Goal: Task Accomplishment & Management: Use online tool/utility

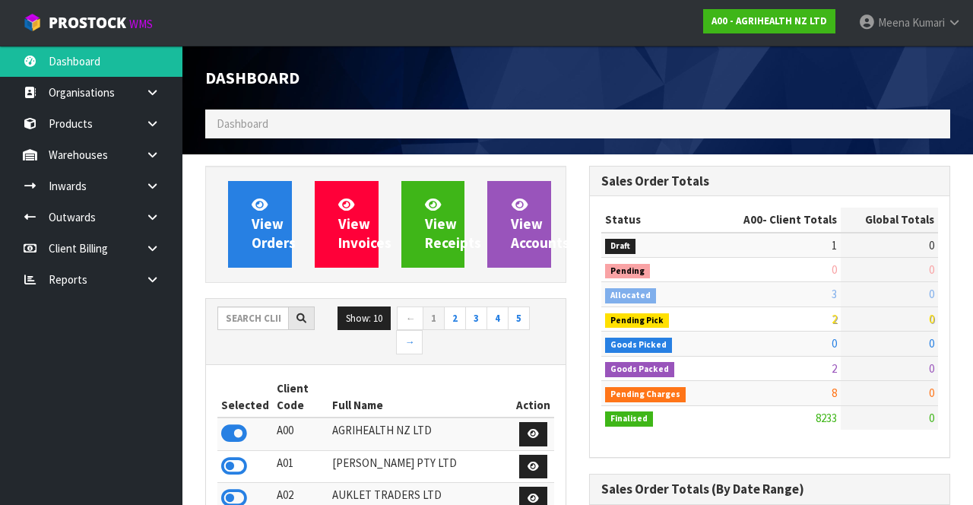
scroll to position [1226, 383]
click at [236, 319] on input "text" at bounding box center [252, 318] width 71 height 24
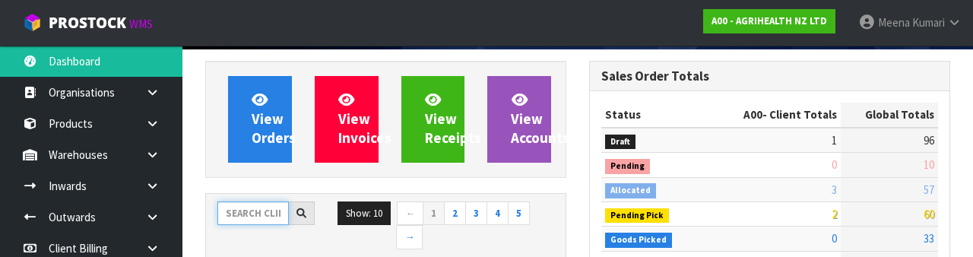
scroll to position [179, 0]
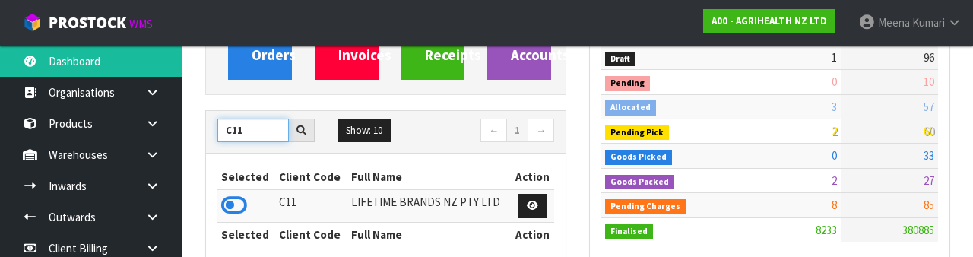
type input "C11"
click at [236, 208] on icon at bounding box center [234, 205] width 26 height 23
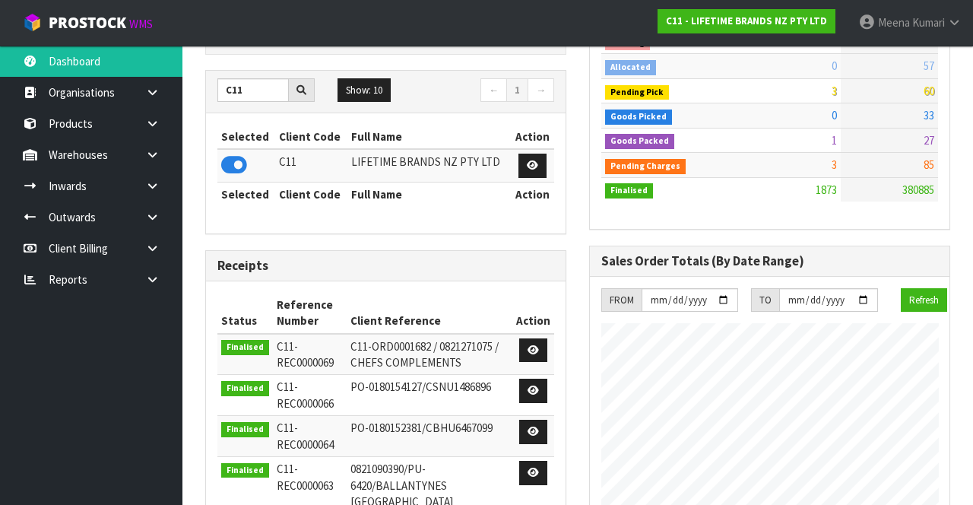
scroll to position [223, 0]
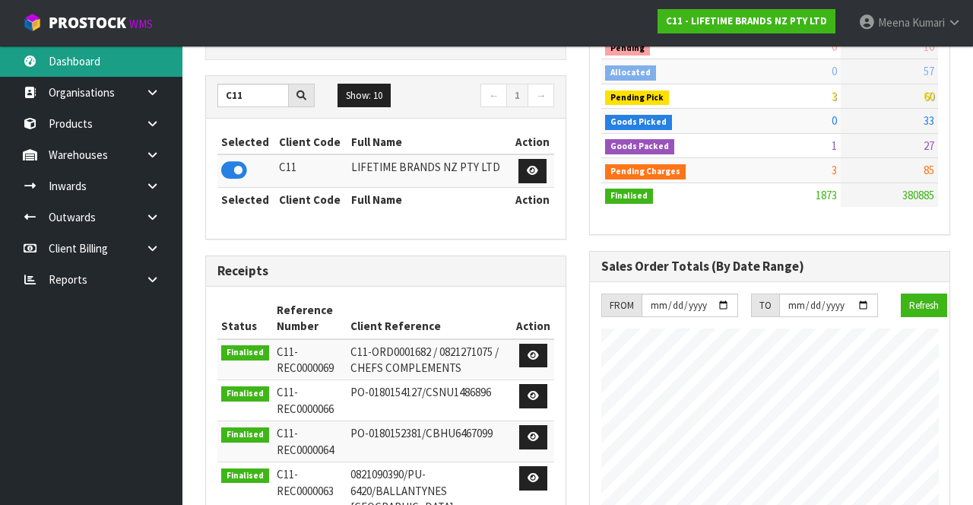
click at [49, 48] on link "Dashboard" at bounding box center [91, 61] width 182 height 31
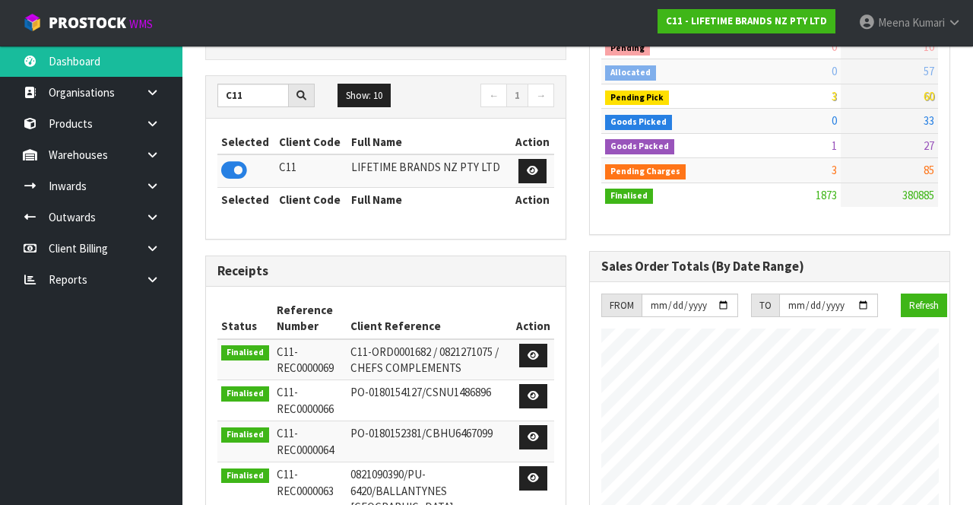
click at [154, 173] on link at bounding box center [158, 185] width 49 height 31
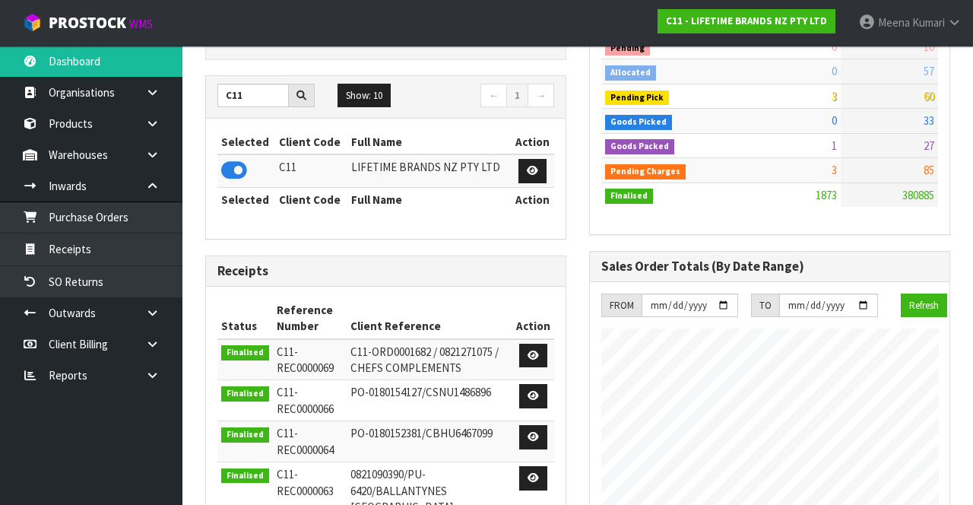
click at [149, 158] on icon at bounding box center [152, 154] width 14 height 11
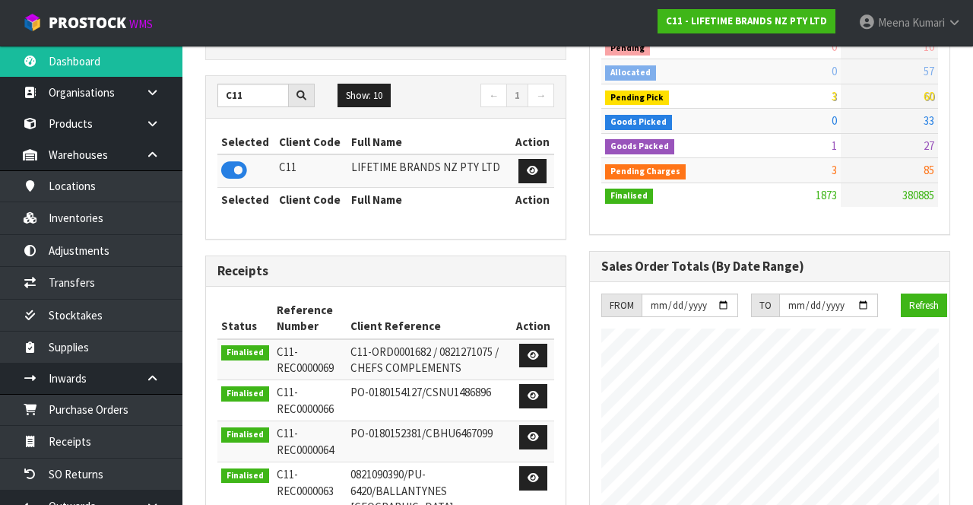
click at [150, 164] on link at bounding box center [158, 154] width 49 height 31
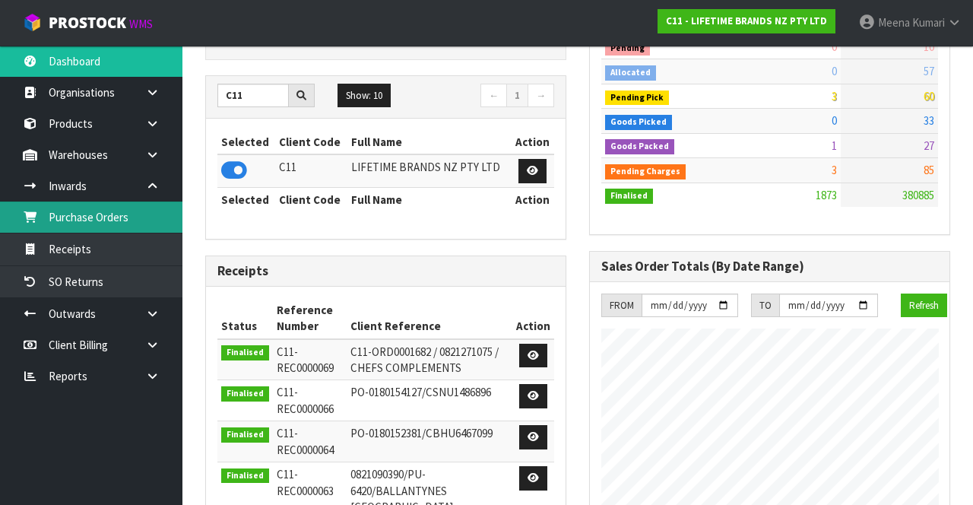
click at [108, 217] on link "Purchase Orders" at bounding box center [91, 216] width 182 height 31
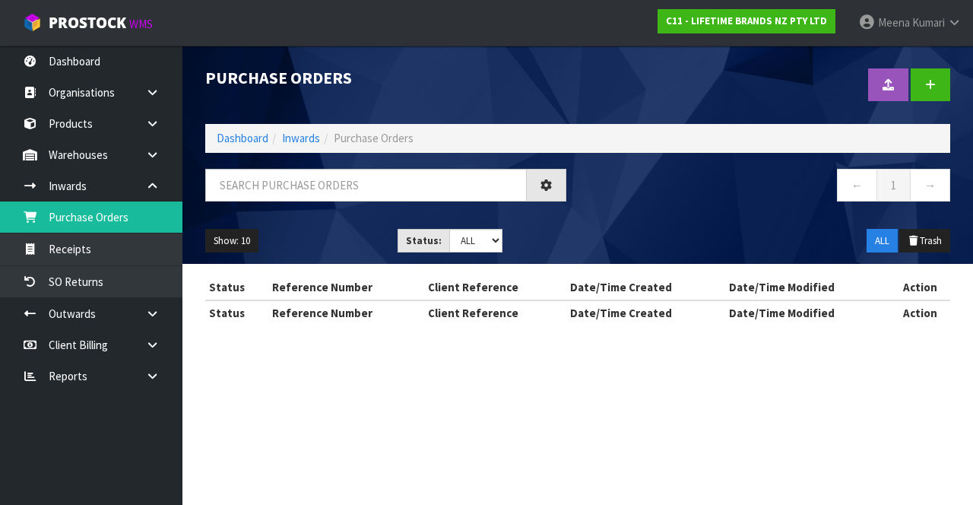
click at [143, 189] on div "Purchase Orders Import Purchase Orders Drop file here to import csv template Da…" at bounding box center [486, 176] width 973 height 352
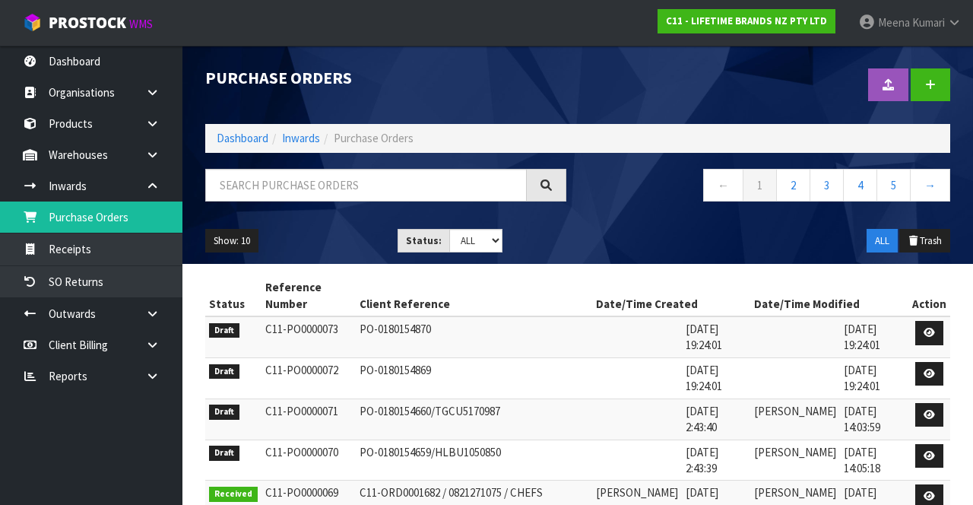
click at [152, 192] on link at bounding box center [158, 185] width 49 height 31
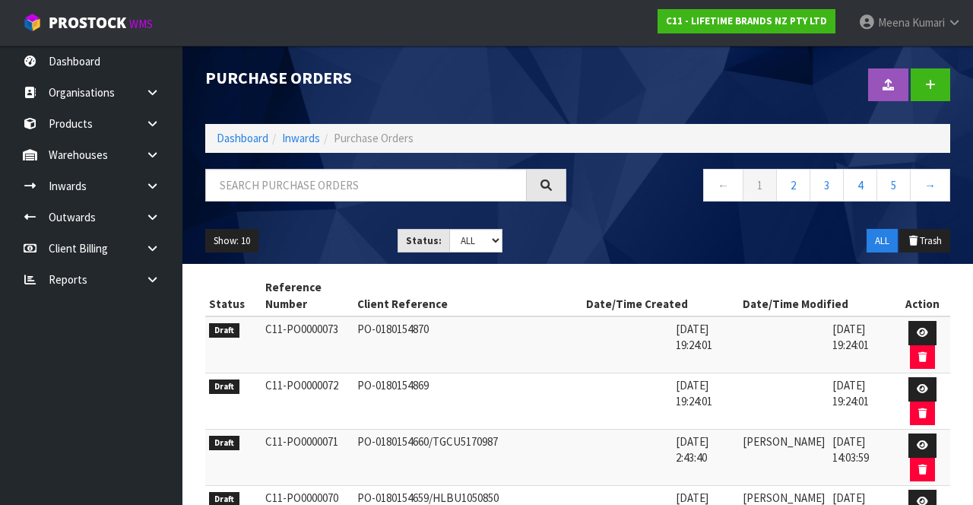
click at [159, 152] on icon at bounding box center [152, 154] width 14 height 11
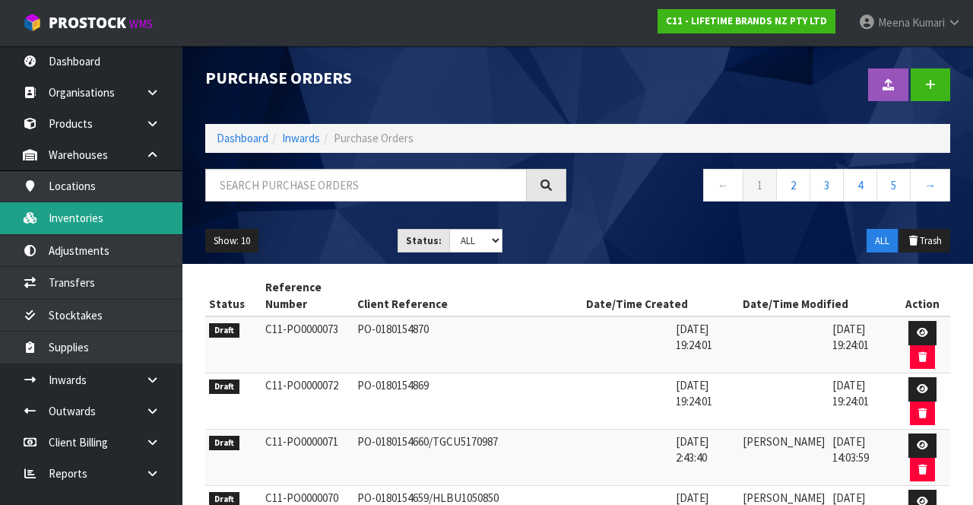
click at [113, 226] on link "Inventories" at bounding box center [91, 217] width 182 height 31
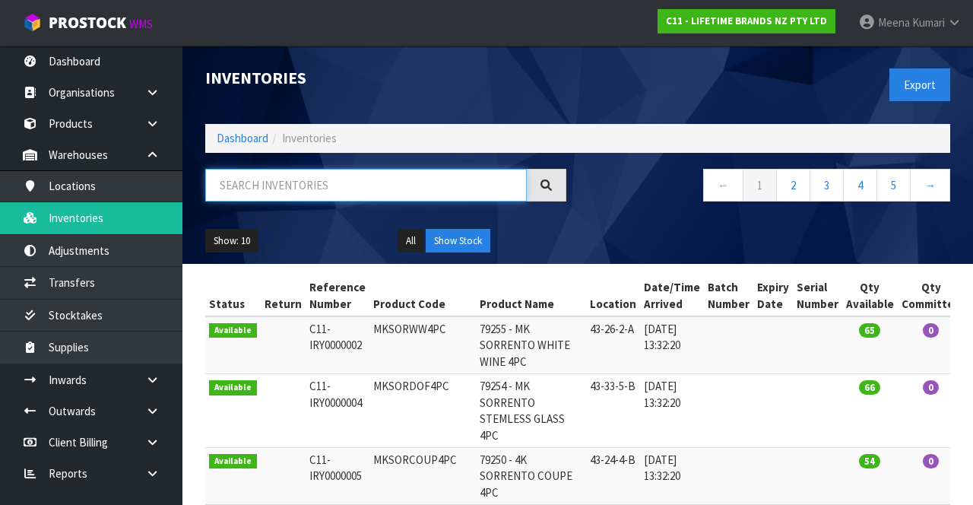
click at [342, 188] on input "text" at bounding box center [366, 185] width 322 height 33
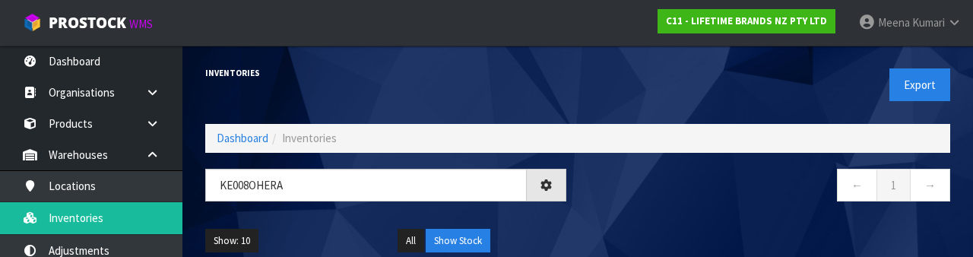
click at [711, 219] on div "Show: 10 5 10 25 50 All Show Stock" at bounding box center [578, 240] width 768 height 47
type input "KE008OHERA"
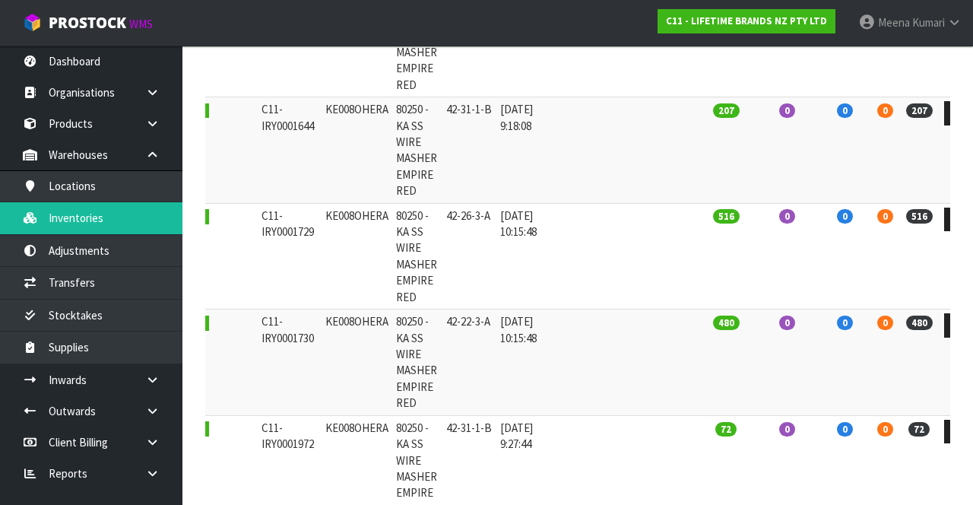
scroll to position [216, 0]
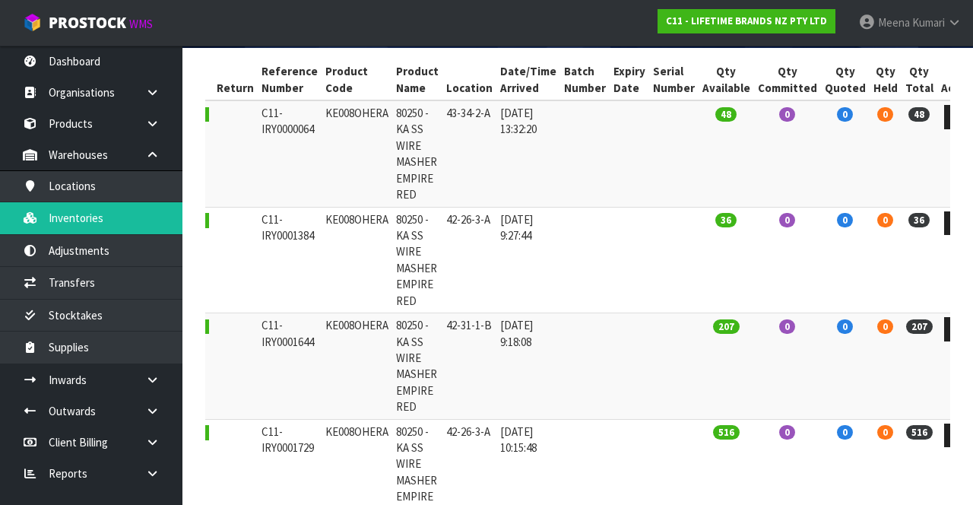
copy td "KE008OHERA"
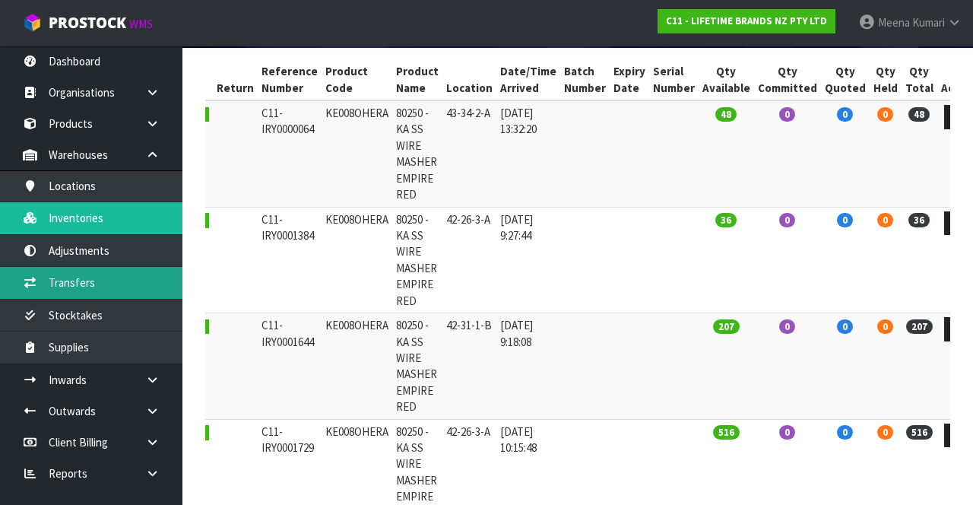
click at [132, 284] on link "Transfers" at bounding box center [91, 282] width 182 height 31
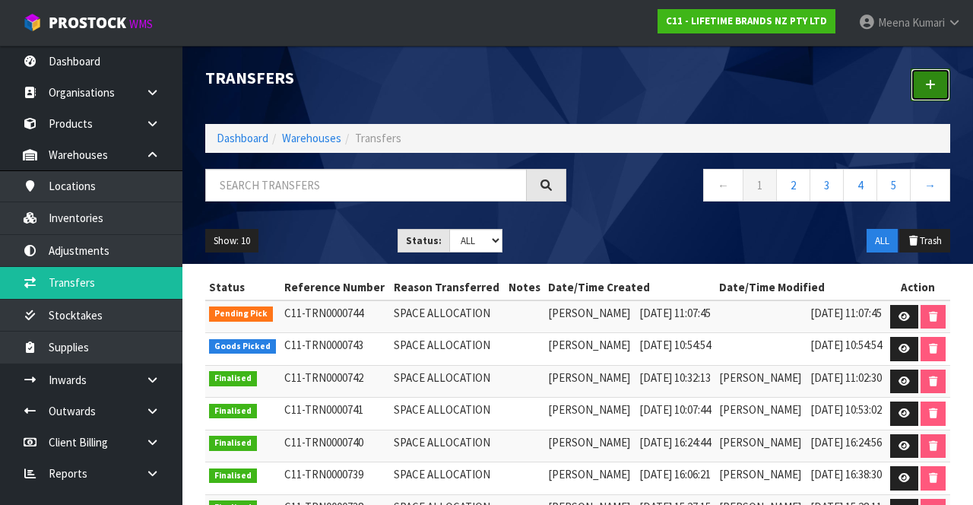
click at [930, 86] on icon at bounding box center [930, 84] width 11 height 11
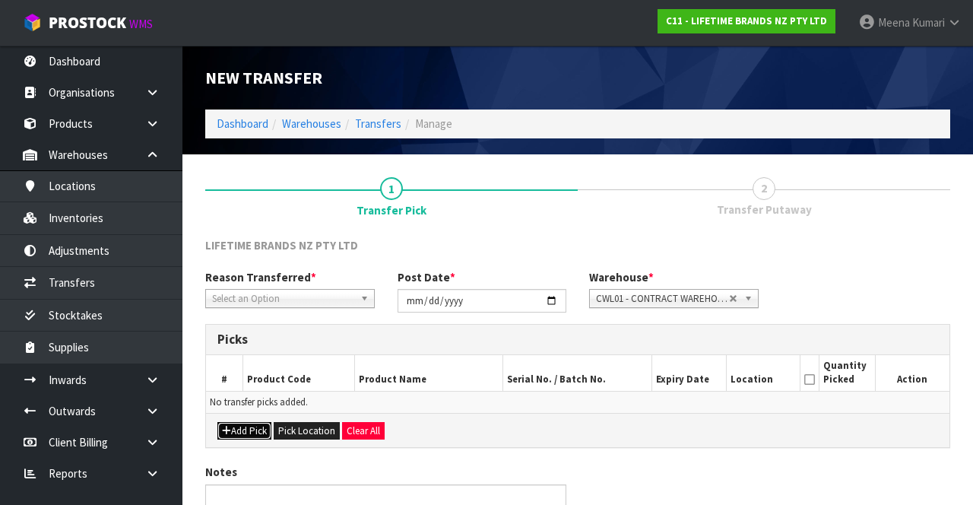
click at [249, 430] on button "Add Pick" at bounding box center [244, 431] width 54 height 18
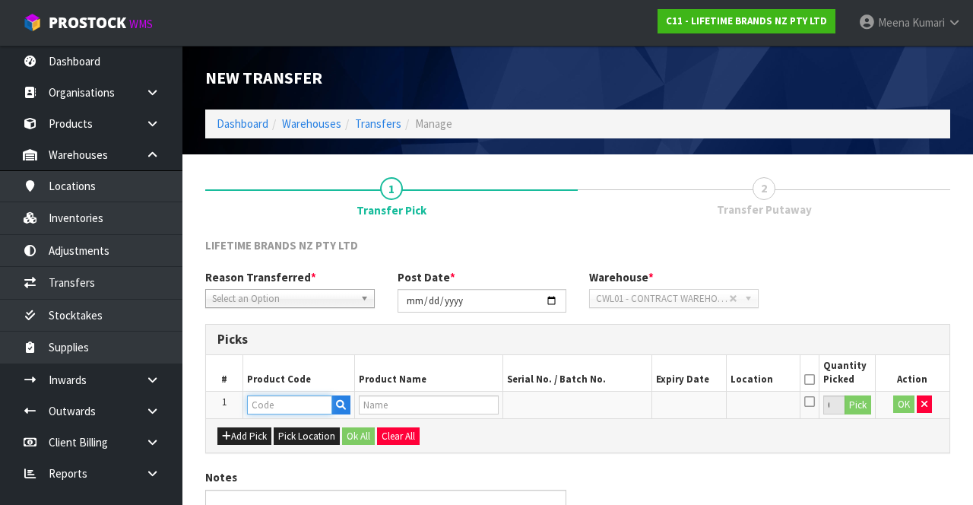
paste input "KE008OHERA"
type input "KE008OHERA"
type input "80250 - KA SS WIRE MASHER EMPIRE RED"
type input "KE008OHERA"
click at [856, 407] on button "Pick" at bounding box center [857, 405] width 27 height 20
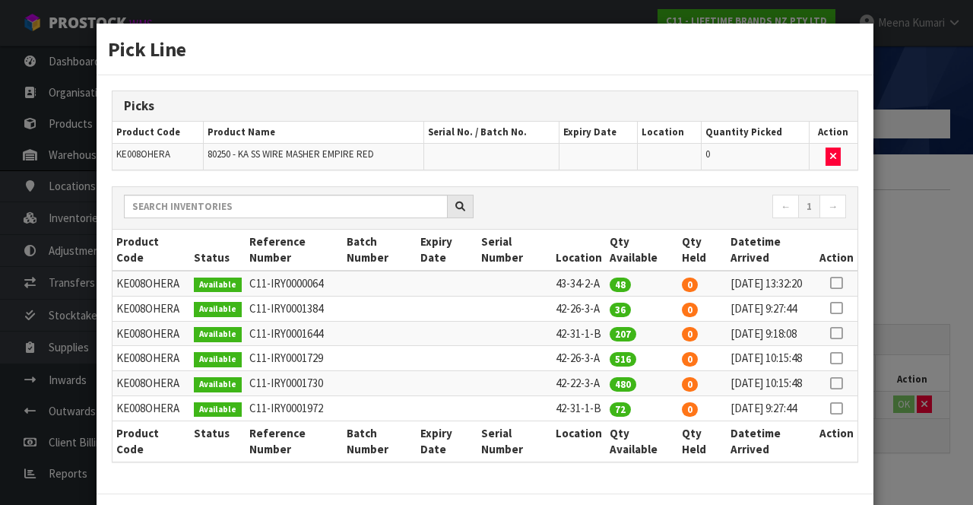
click at [839, 283] on icon at bounding box center [836, 283] width 12 height 1
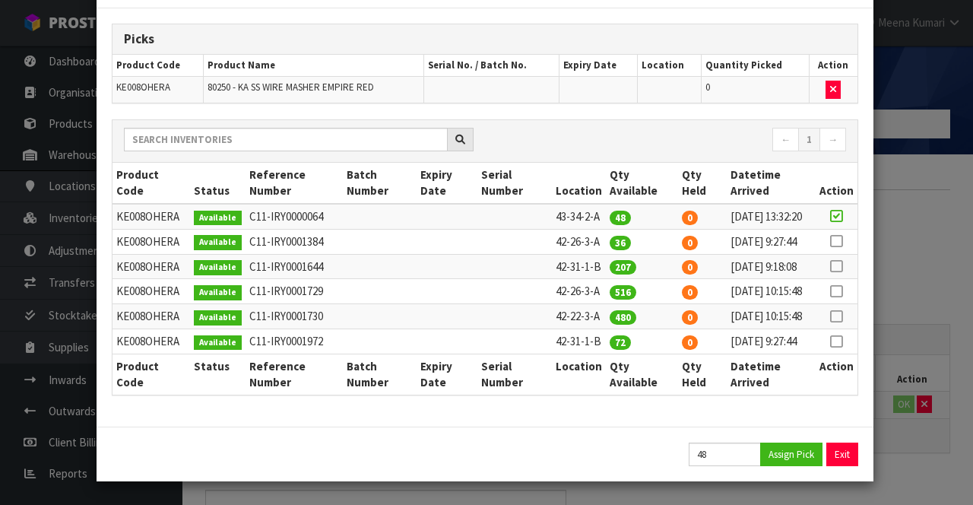
scroll to position [141, 0]
click at [784, 455] on button "Assign Pick" at bounding box center [791, 454] width 62 height 24
type input "48"
click at [941, 330] on div "Pick Line Picks Product Code Product Name Serial No. / Batch No. Expiry Date Lo…" at bounding box center [486, 252] width 973 height 505
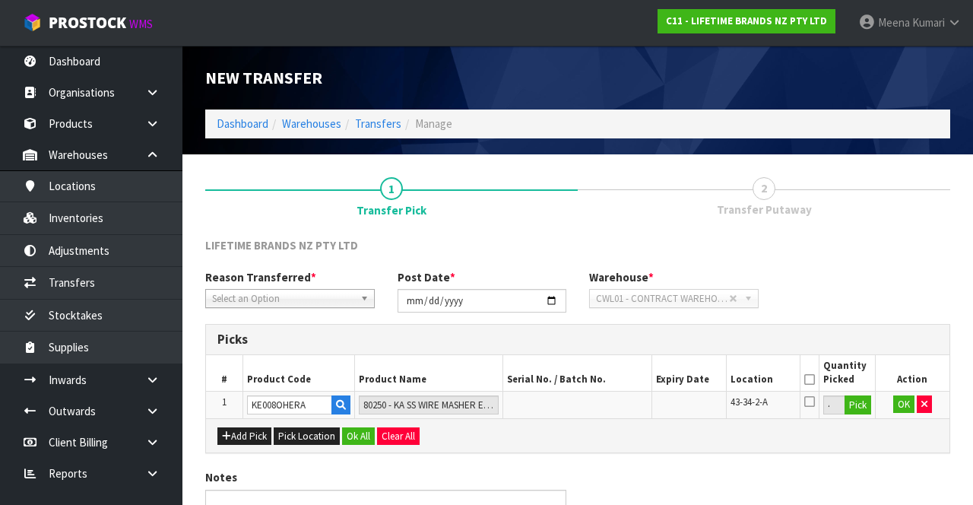
click at [813, 379] on icon at bounding box center [809, 379] width 11 height 1
click at [901, 400] on button "OK" at bounding box center [903, 404] width 21 height 18
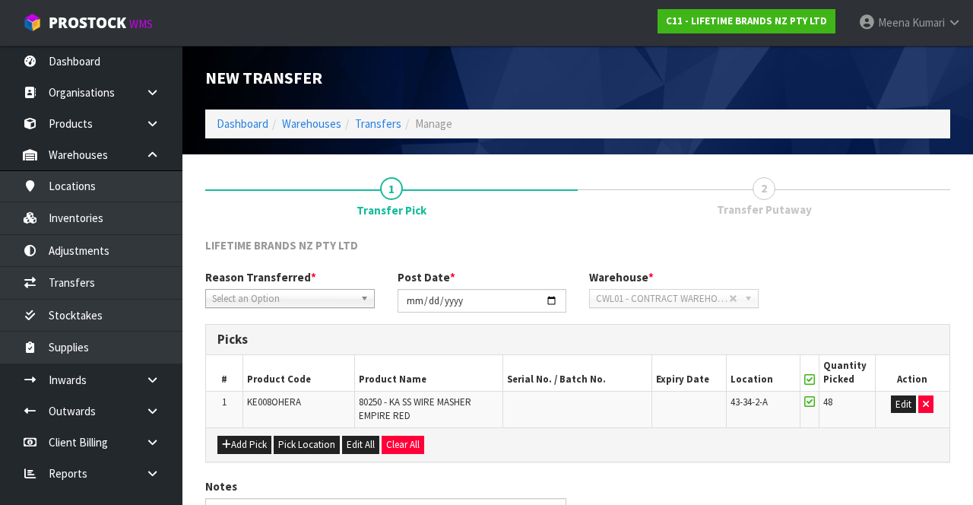
scroll to position [96, 0]
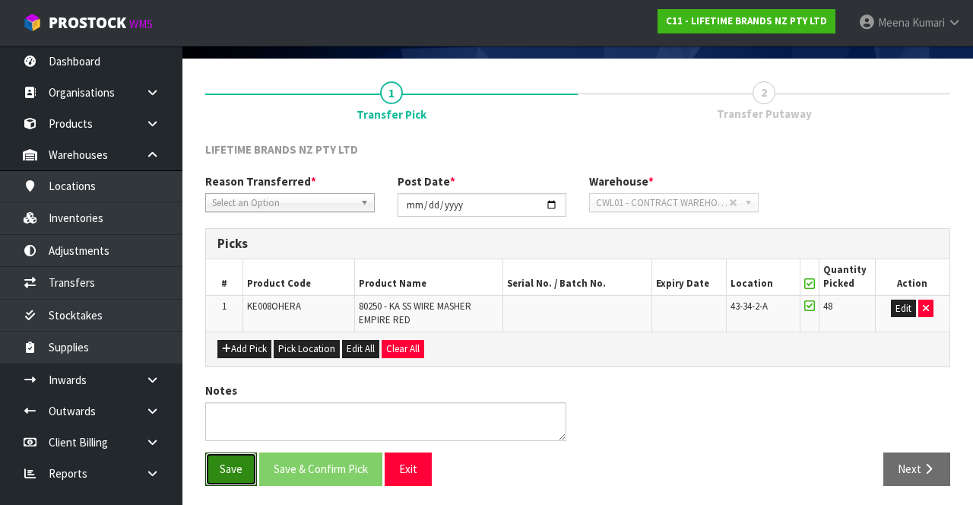
click at [226, 468] on button "Save" at bounding box center [231, 468] width 52 height 33
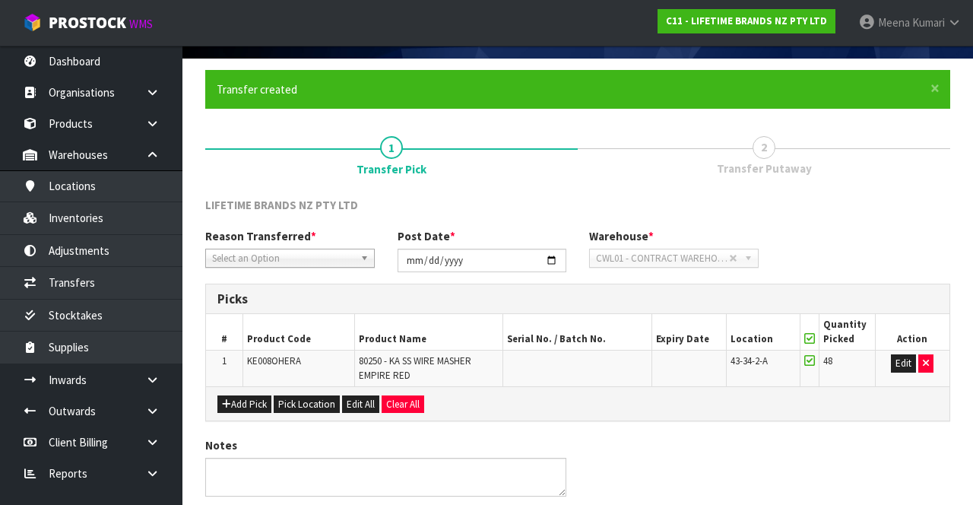
scroll to position [0, 0]
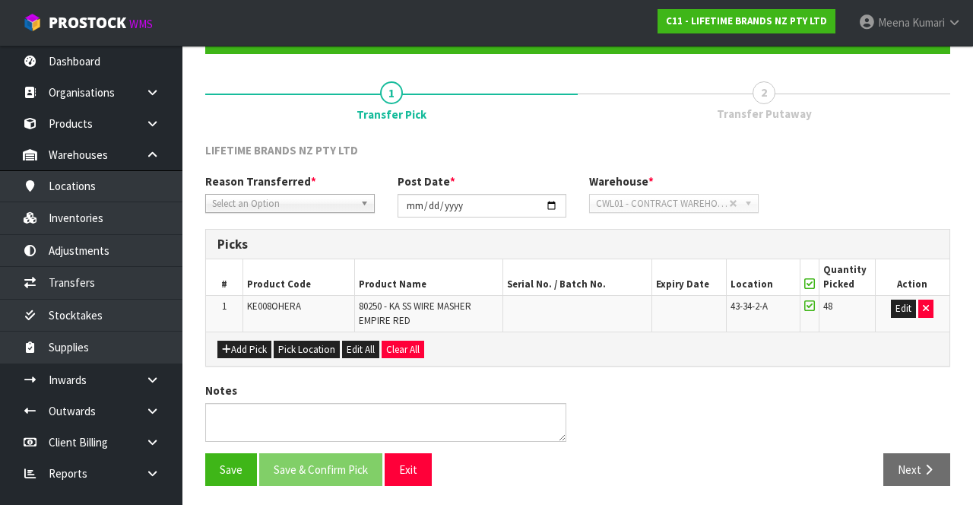
scroll to position [150, 0]
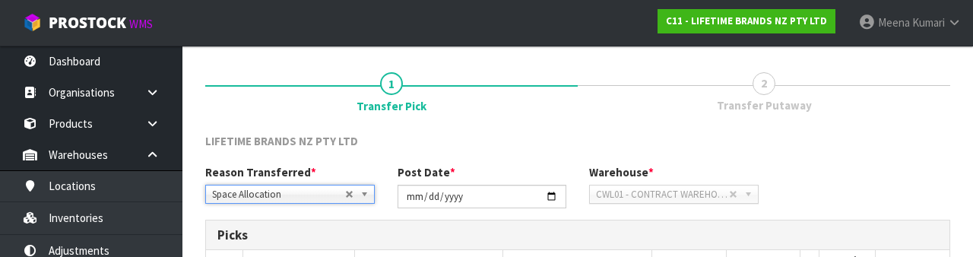
click at [636, 116] on link "2 Transfer Putaway" at bounding box center [764, 91] width 372 height 60
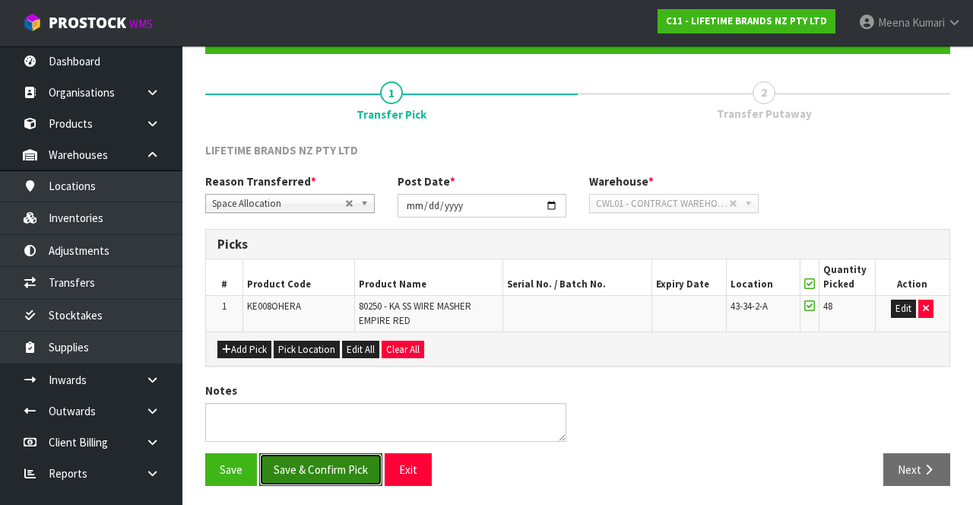
click at [324, 467] on button "Save & Confirm Pick" at bounding box center [320, 469] width 123 height 33
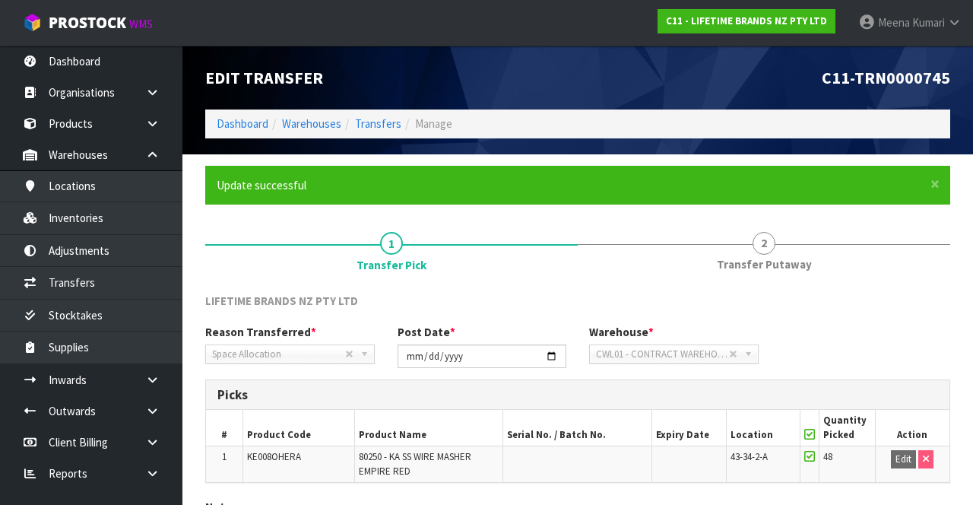
scroll to position [118, 0]
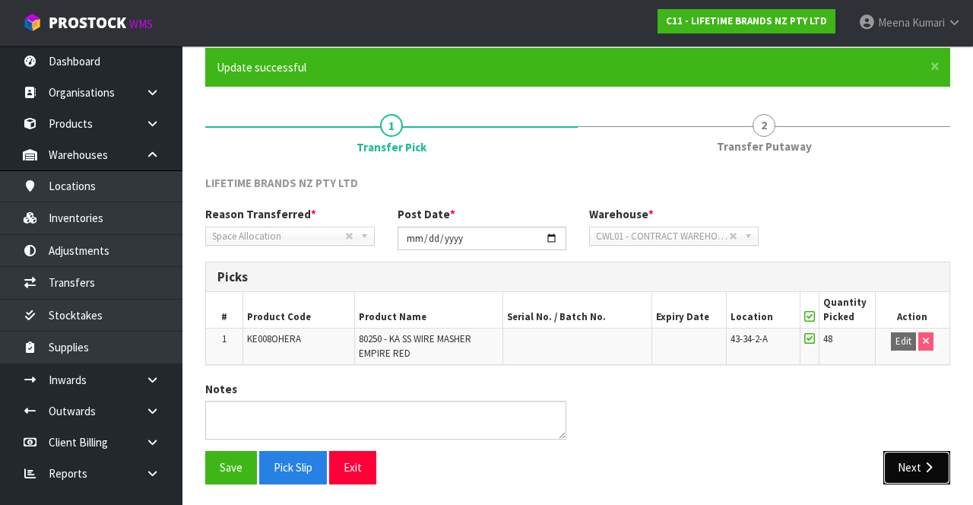
click at [912, 457] on button "Next" at bounding box center [916, 467] width 67 height 33
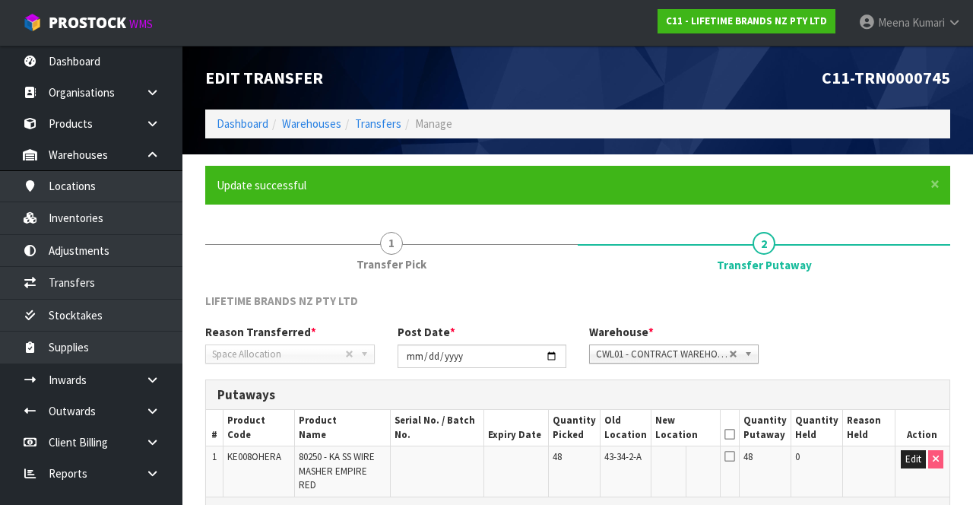
scroll to position [150, 0]
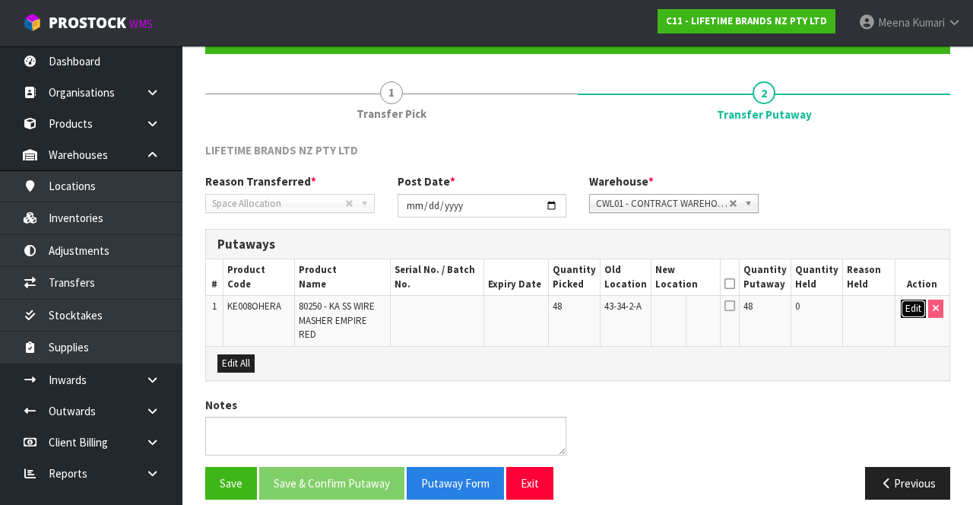
click at [905, 309] on button "Edit" at bounding box center [913, 308] width 25 height 18
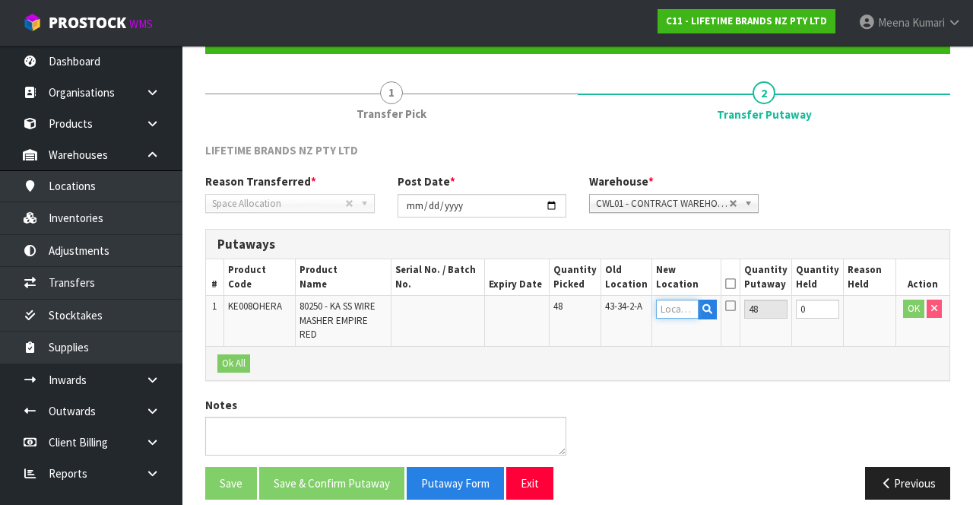
click at [681, 307] on input "text" at bounding box center [677, 308] width 42 height 19
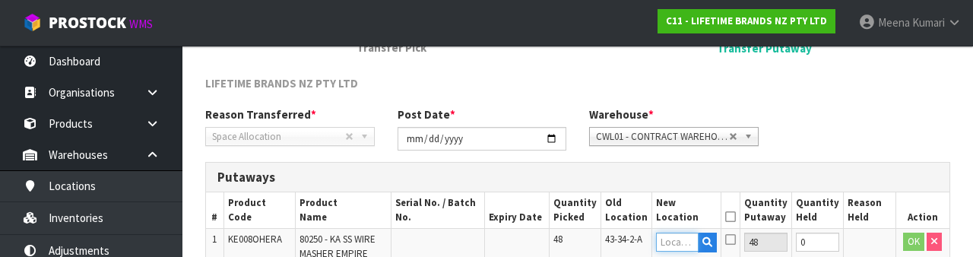
scroll to position [321, 0]
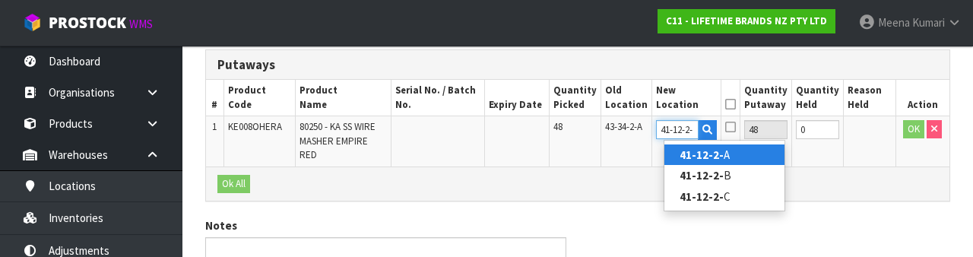
type input "41-12-2-A"
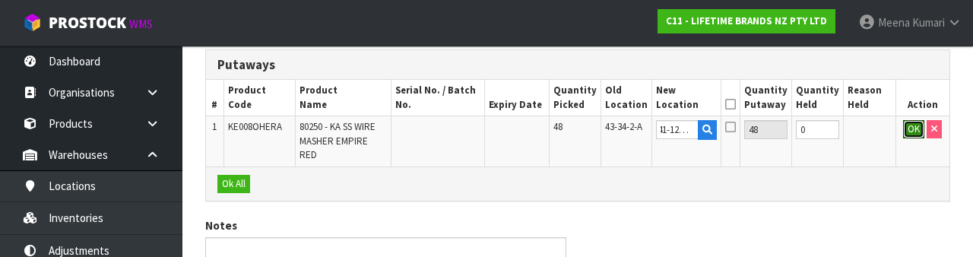
click at [906, 131] on button "OK" at bounding box center [913, 129] width 21 height 18
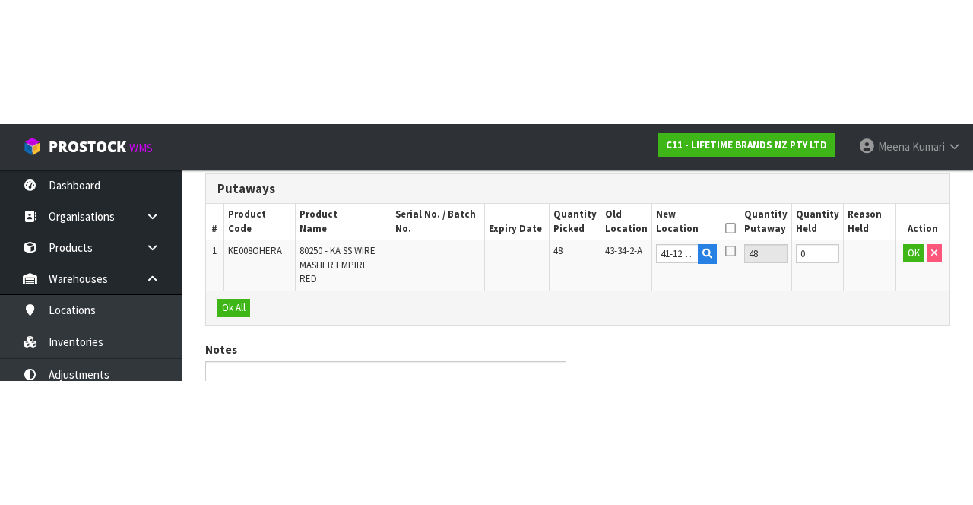
scroll to position [150, 0]
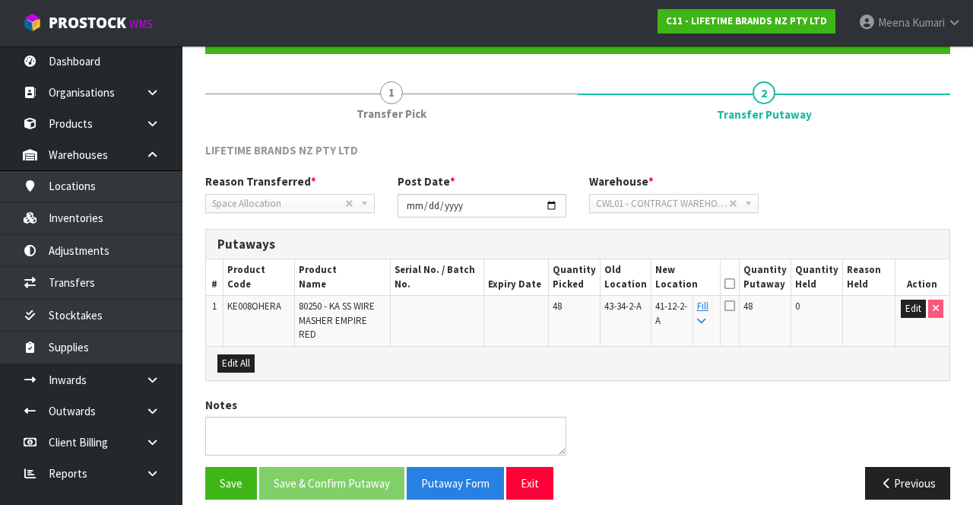
click at [735, 283] on icon at bounding box center [729, 283] width 11 height 1
click at [338, 467] on button "Save & Confirm Putaway" at bounding box center [331, 483] width 145 height 33
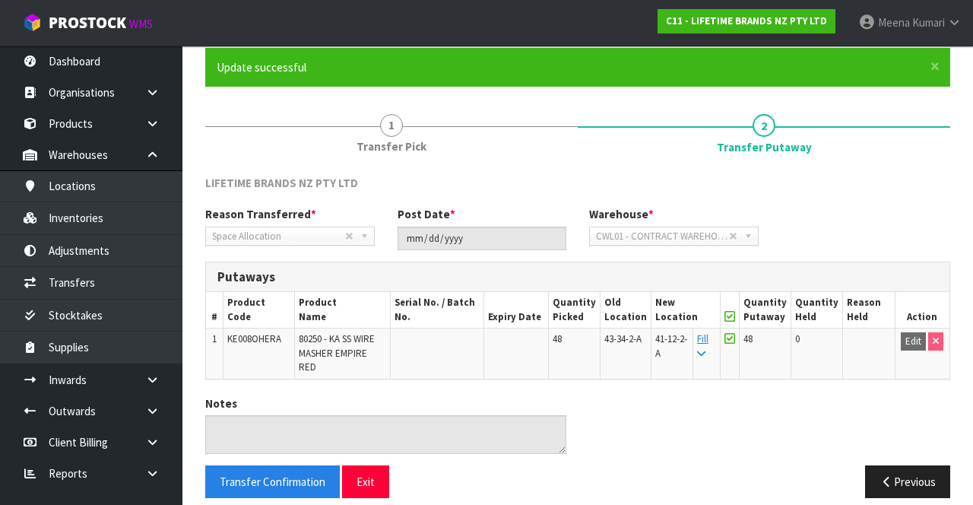
scroll to position [0, 0]
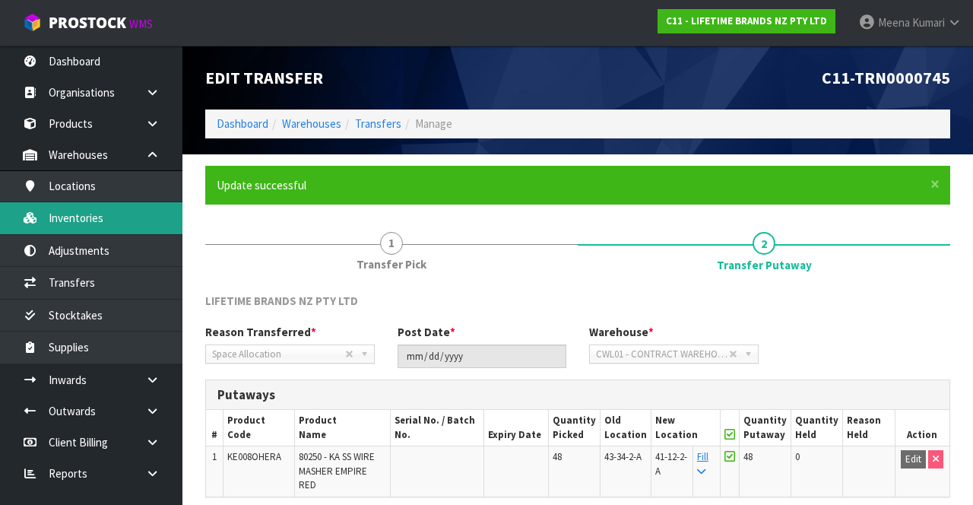
click at [95, 220] on link "Inventories" at bounding box center [91, 217] width 182 height 31
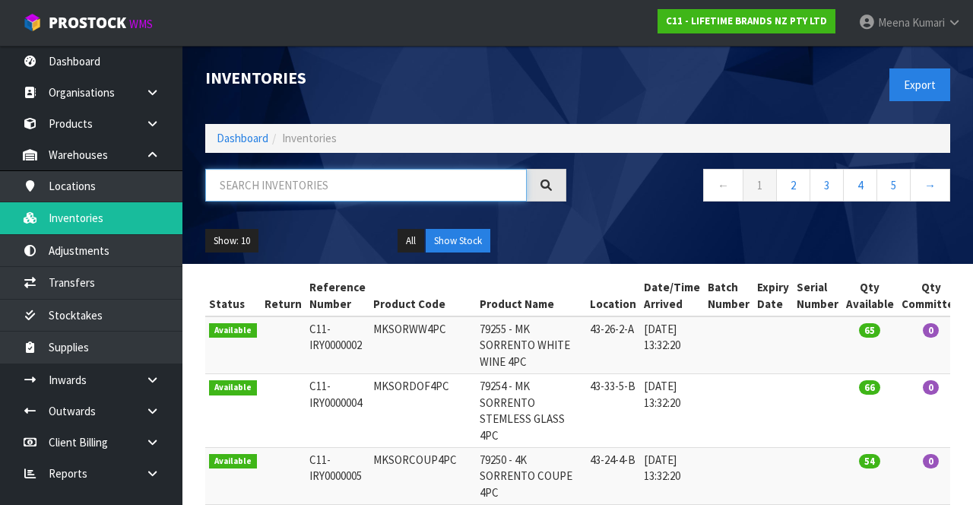
click at [368, 188] on input "text" at bounding box center [366, 185] width 322 height 33
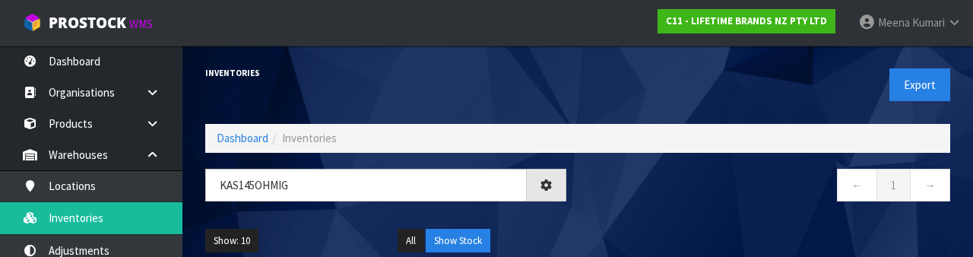
click at [703, 205] on nav "← 1 →" at bounding box center [769, 187] width 361 height 37
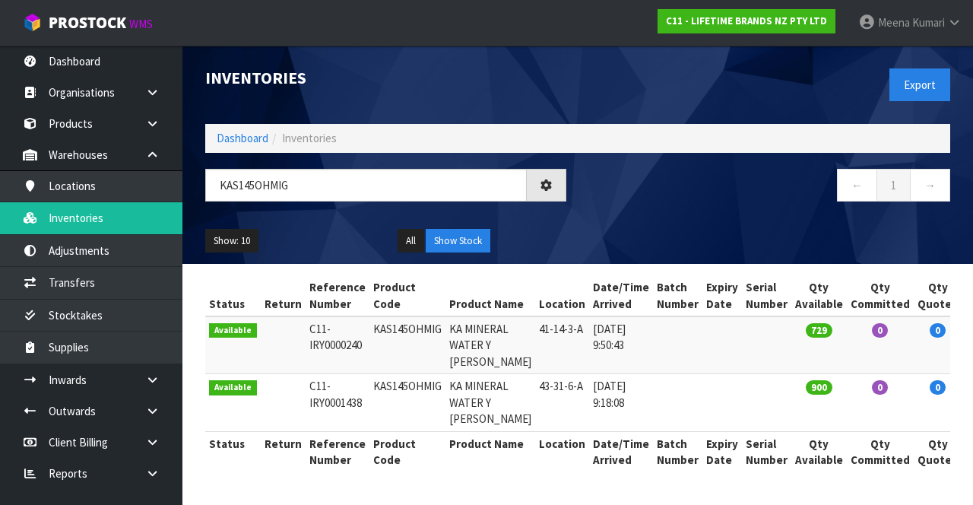
type input "KAS145OHMIG"
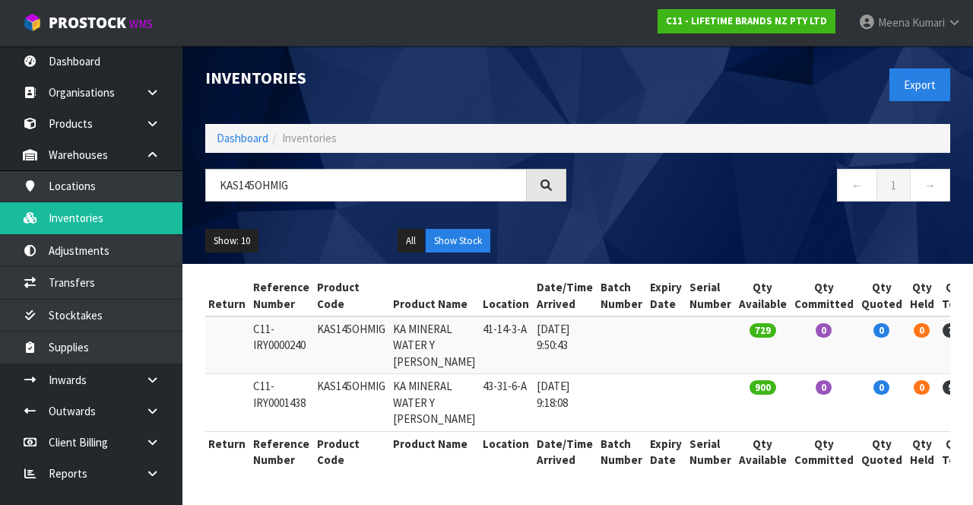
click at [935, 26] on span "Kumari" at bounding box center [928, 22] width 33 height 14
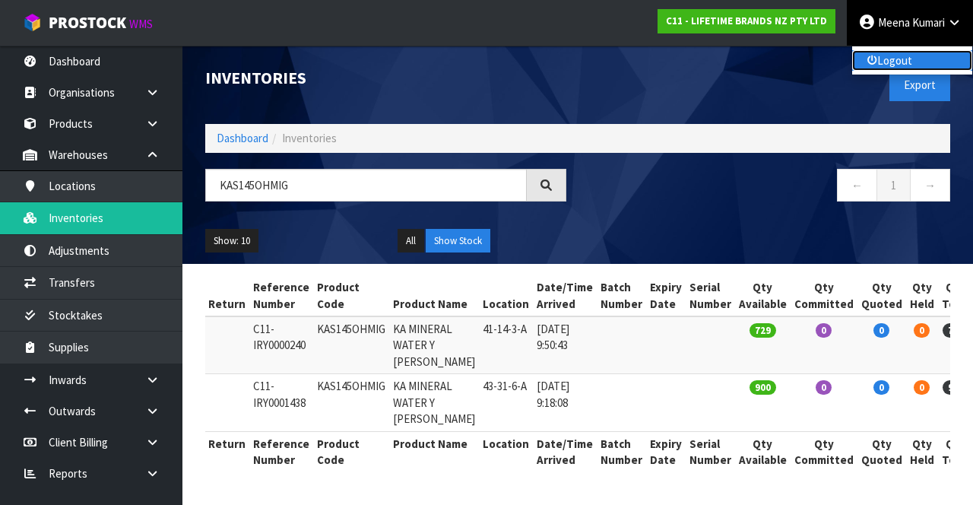
click at [888, 62] on link "Logout" at bounding box center [912, 60] width 120 height 21
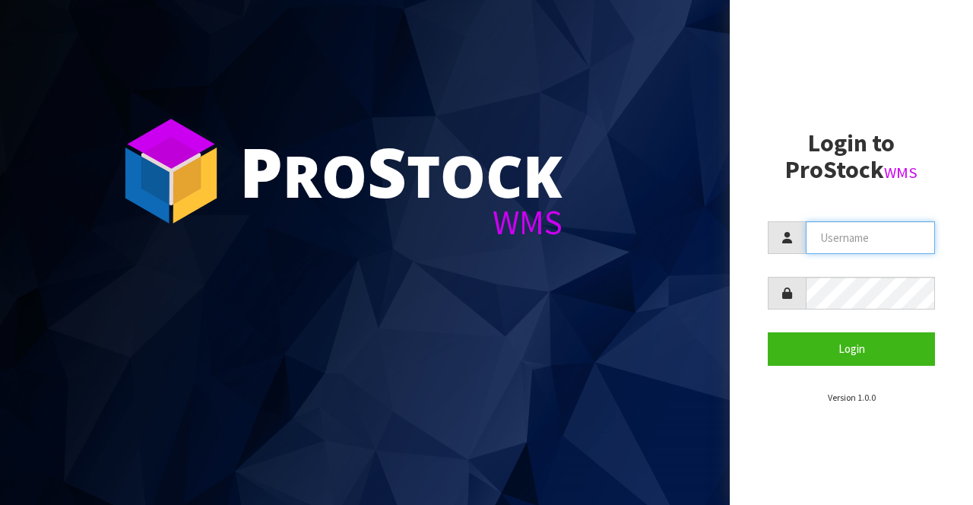
click at [869, 236] on input "text" at bounding box center [870, 237] width 129 height 33
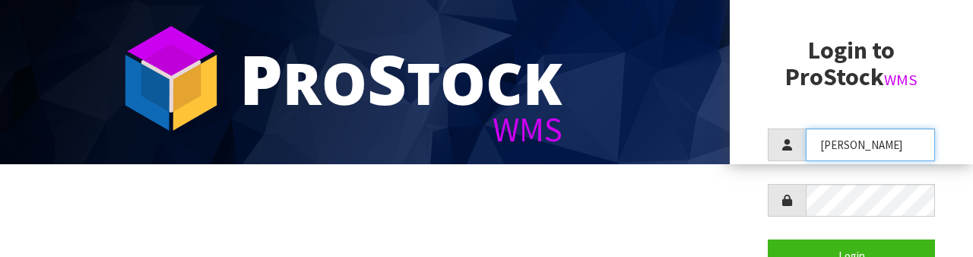
scroll to position [108, 0]
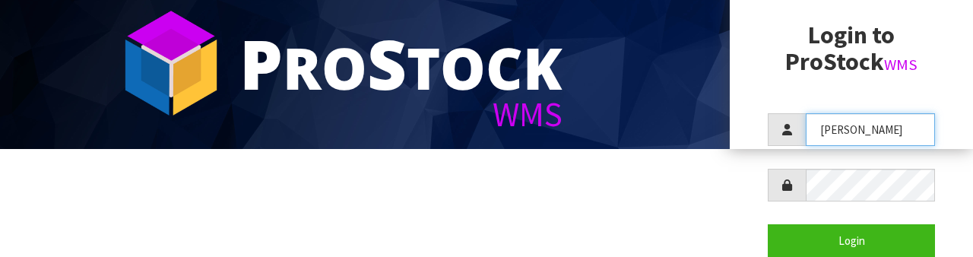
type input "Karlene"
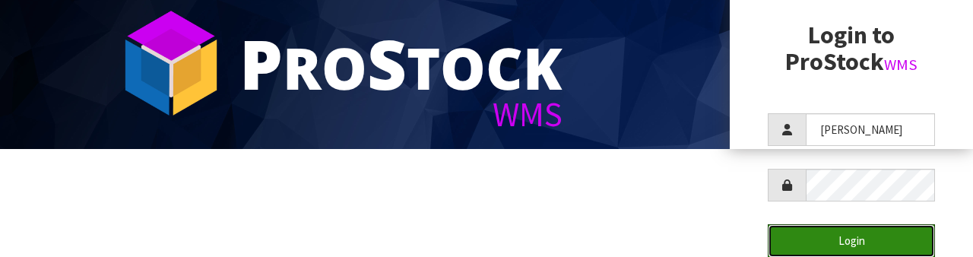
click at [879, 240] on button "Login" at bounding box center [851, 240] width 167 height 33
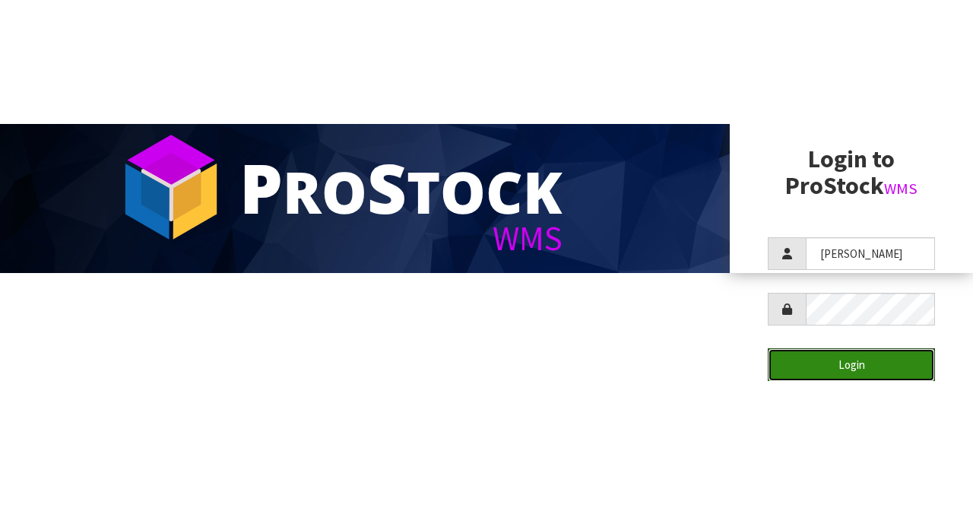
scroll to position [0, 0]
